Goal: Find specific page/section: Find specific page/section

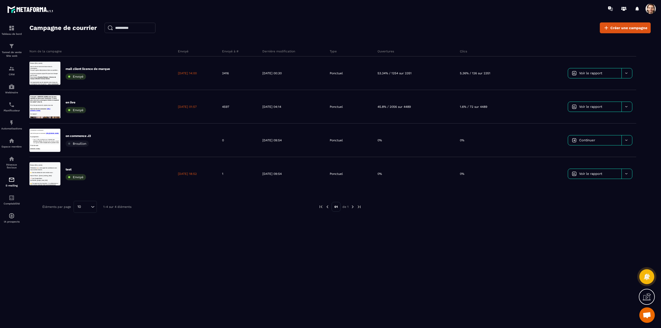
click at [651, 7] on span at bounding box center [651, 9] width 10 height 10
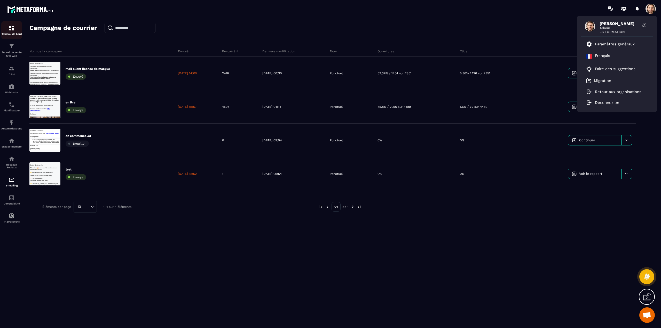
click at [11, 28] on img at bounding box center [12, 28] width 6 height 6
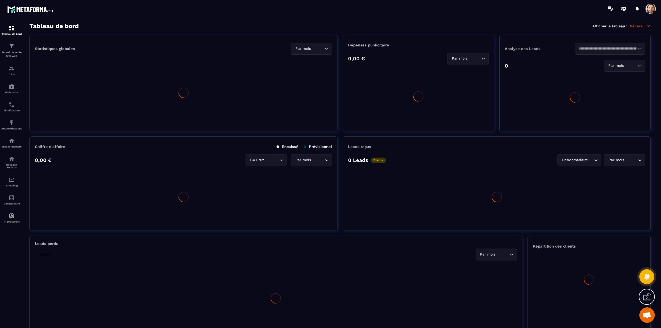
click at [11, 28] on img at bounding box center [12, 28] width 6 height 6
click at [642, 25] on p "Général" at bounding box center [640, 26] width 21 height 5
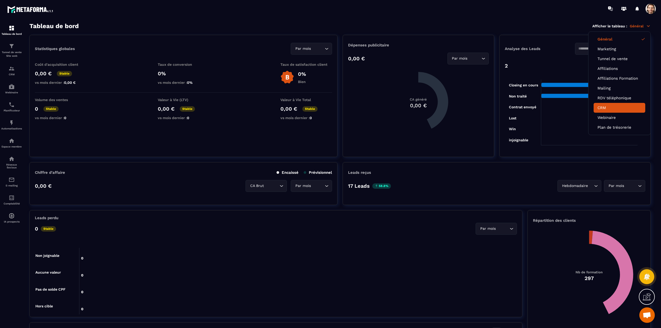
click at [614, 109] on link "CRM" at bounding box center [620, 108] width 44 height 5
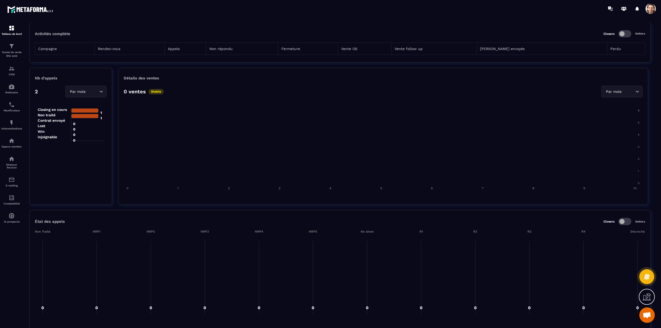
scroll to position [504, 0]
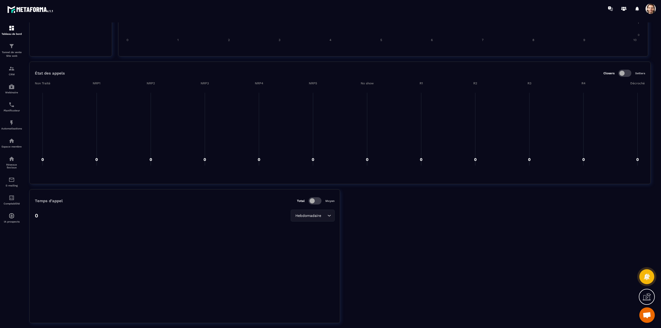
click at [321, 218] on div "Hebdomadaire" at bounding box center [310, 216] width 33 height 6
click at [376, 228] on section "Temps d’appel Total Moyen 0 Hebdomadaire Loading... Jours Hebdomadaire" at bounding box center [339, 257] width 621 height 134
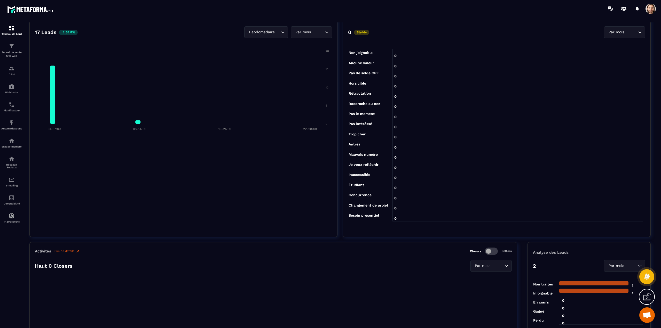
scroll to position [0, 0]
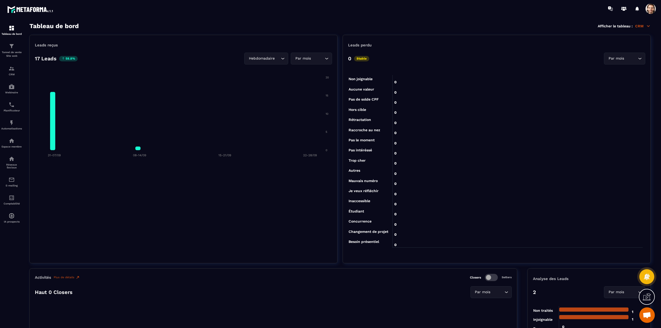
click at [488, 78] on foreignobject at bounding box center [496, 159] width 297 height 185
